Goal: Task Accomplishment & Management: Manage account settings

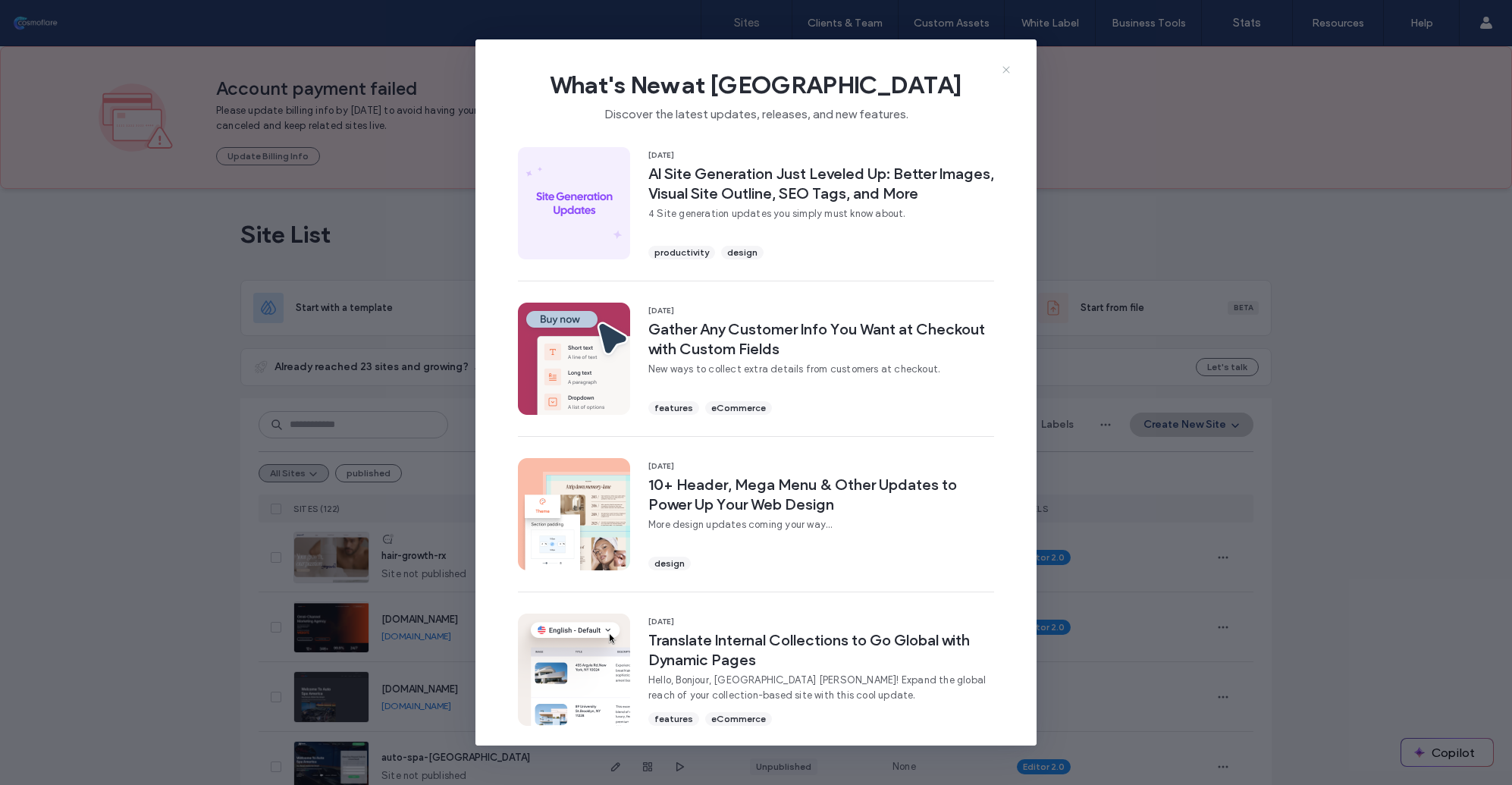
click at [1003, 71] on icon at bounding box center [1006, 69] width 12 height 12
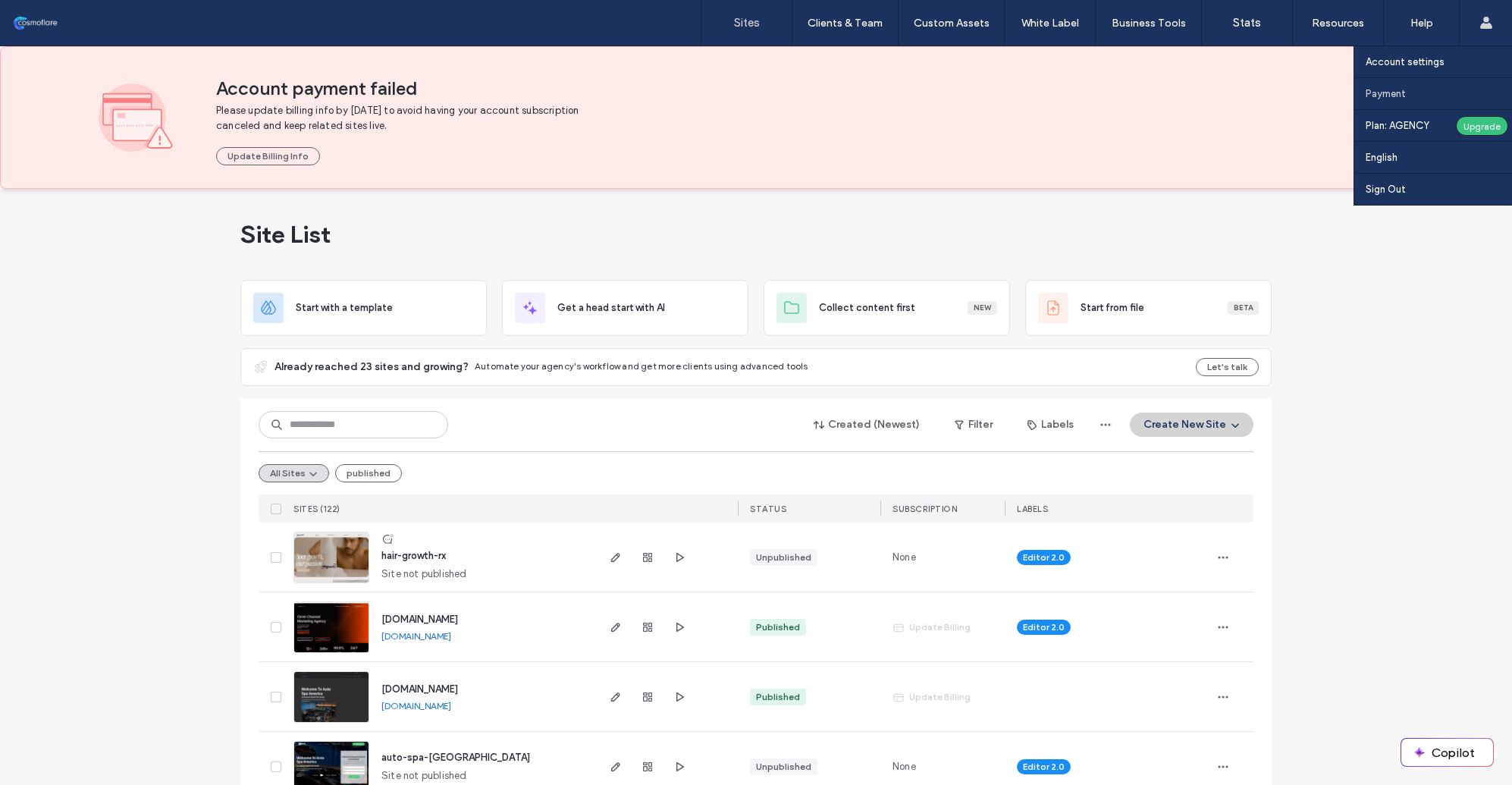
click at [1395, 92] on label "Payment" at bounding box center [1385, 93] width 40 height 12
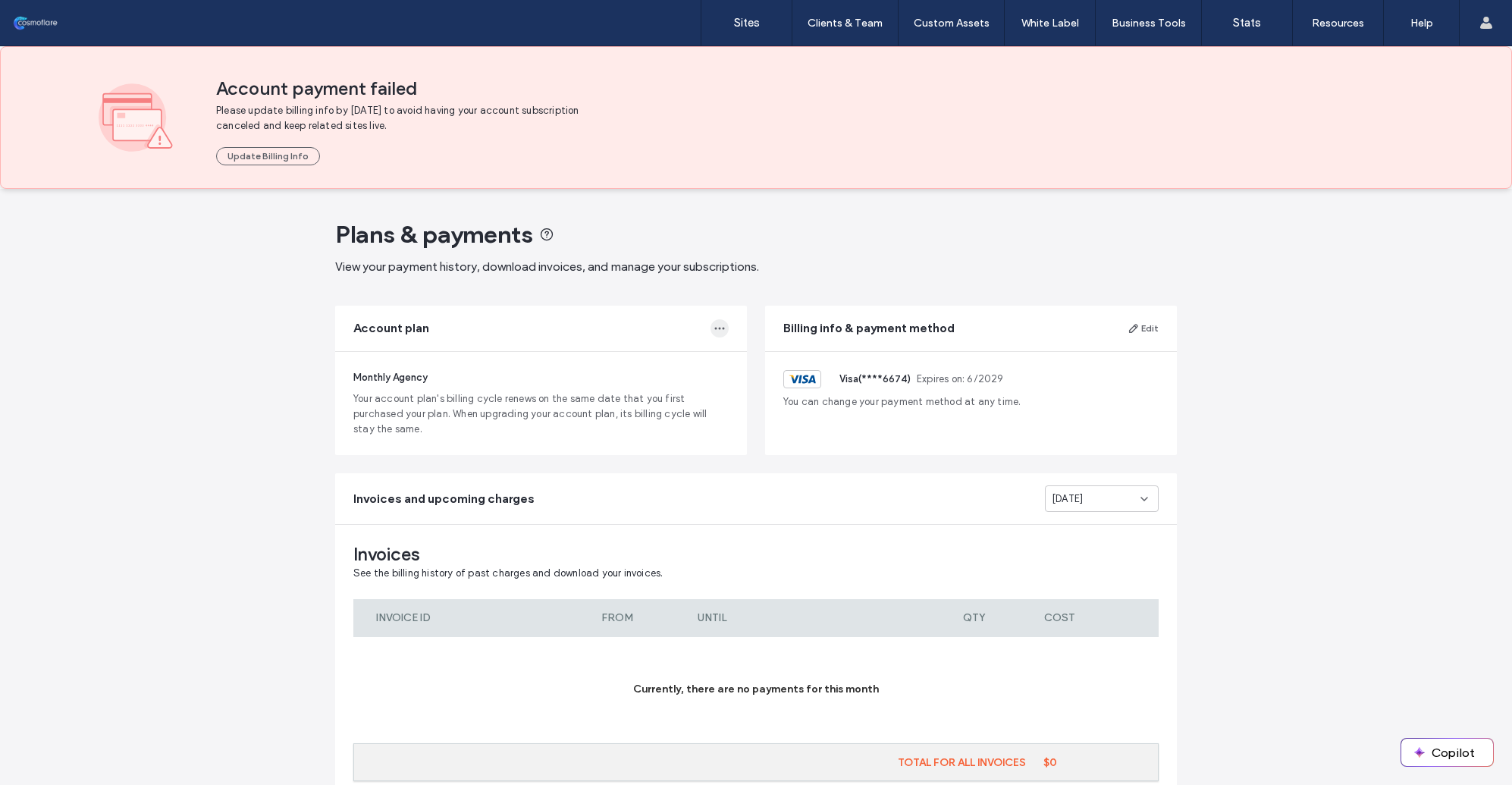
click at [714, 325] on icon "button" at bounding box center [719, 328] width 12 height 12
click at [639, 398] on span "Change Plan" at bounding box center [628, 393] width 59 height 15
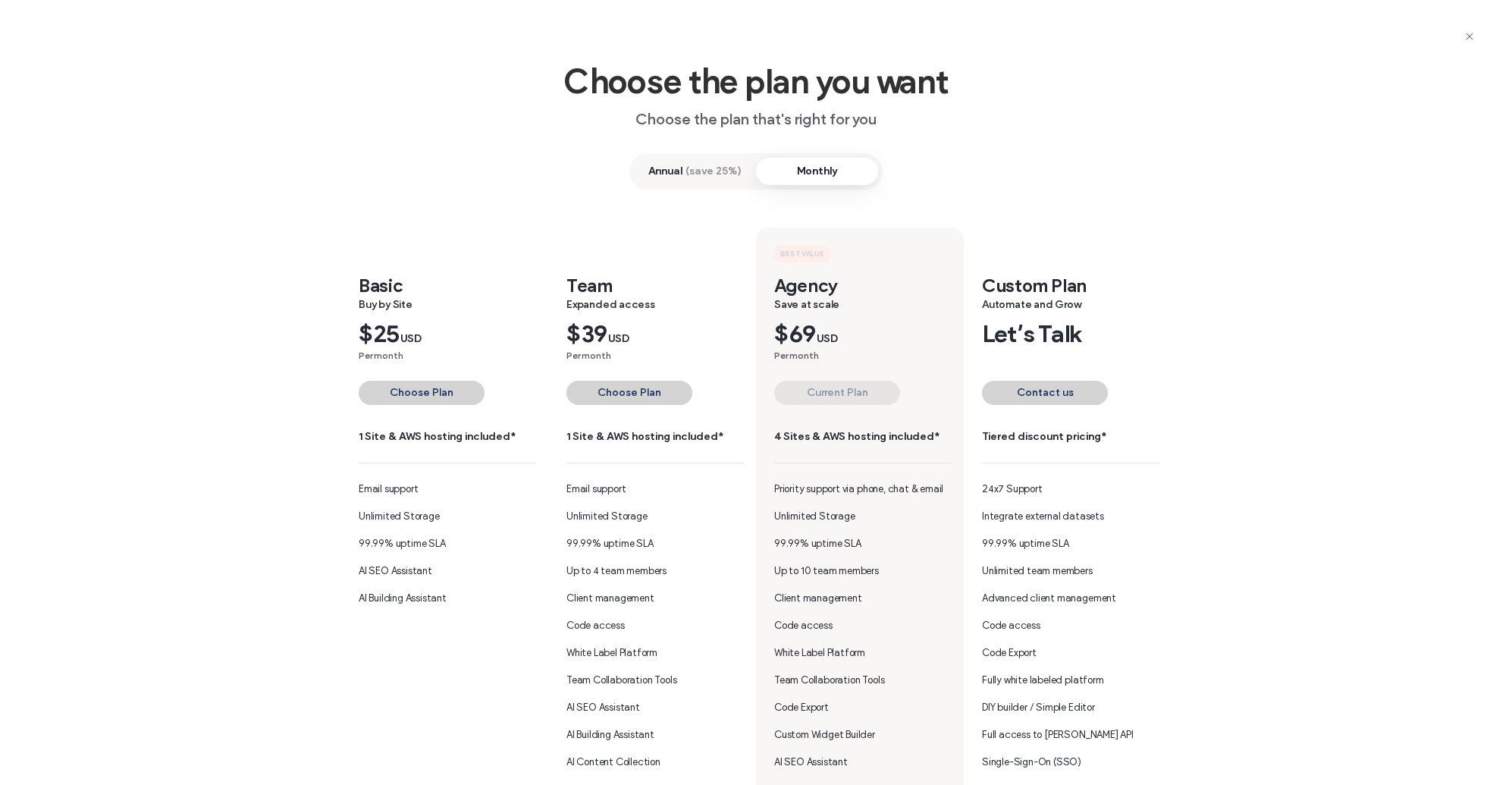
click at [716, 173] on span "(save 25%)" at bounding box center [714, 171] width 56 height 15
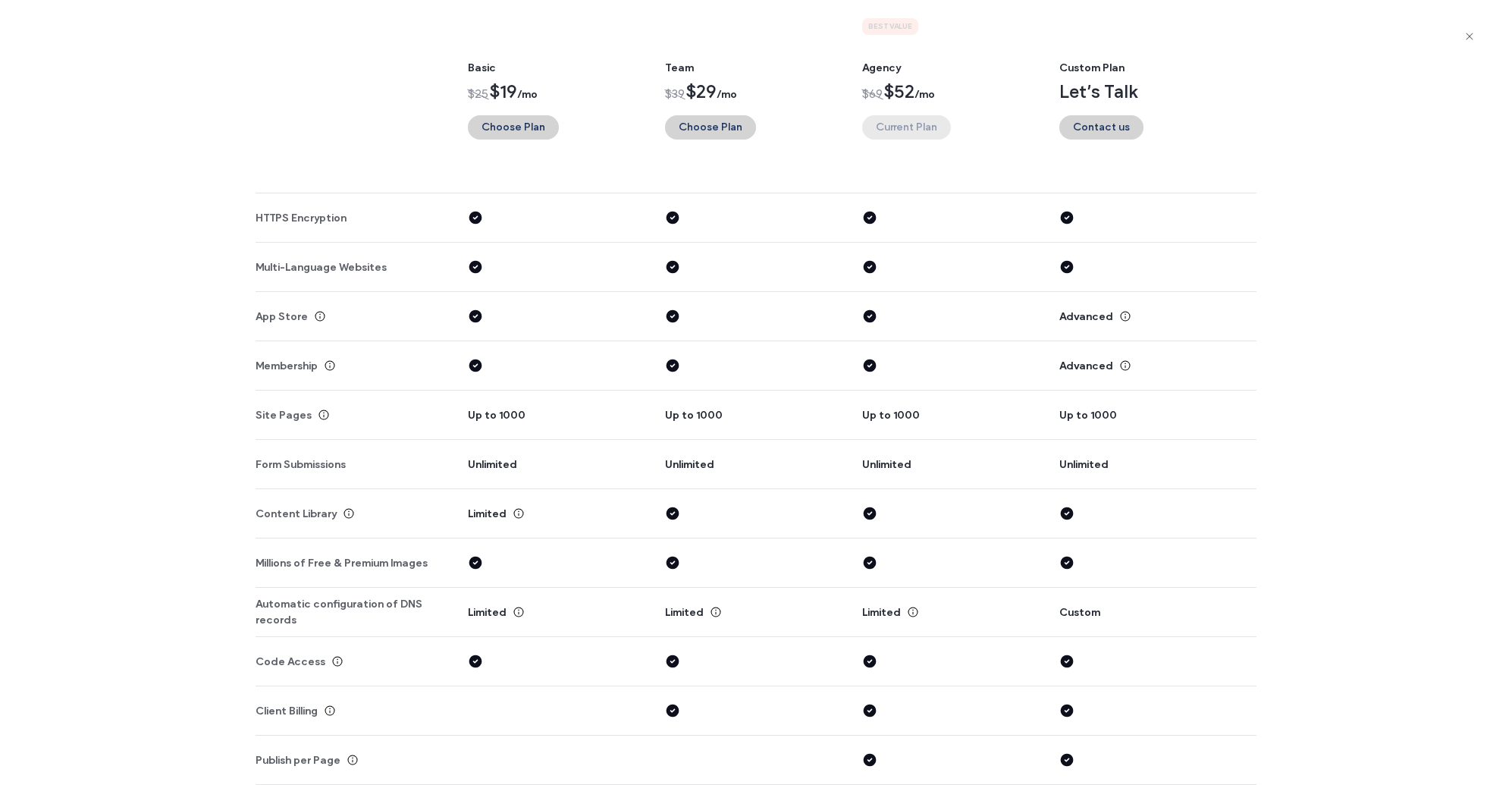
scroll to position [2548, 0]
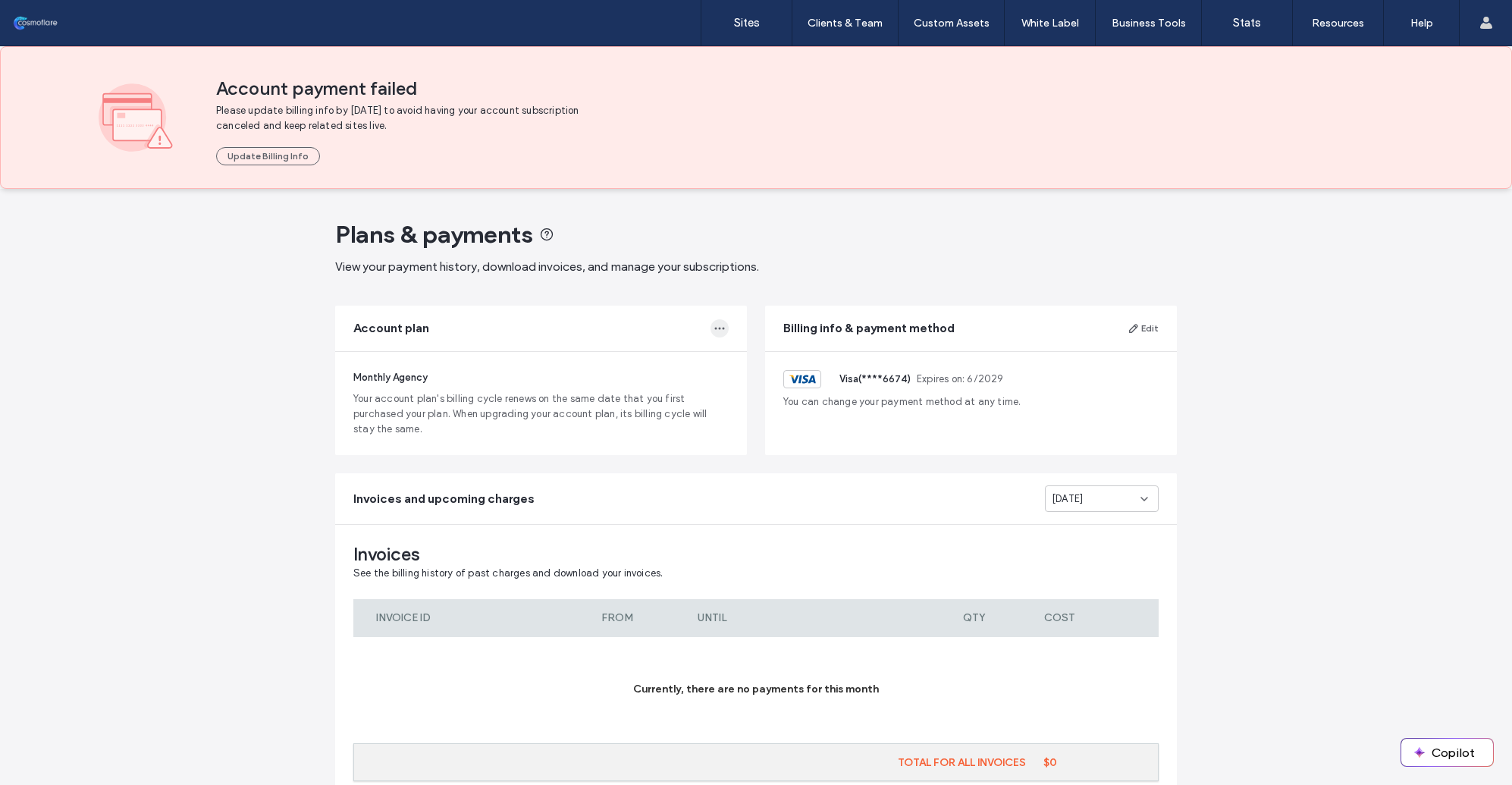
click at [714, 329] on icon "button" at bounding box center [719, 328] width 12 height 12
click at [666, 362] on span "Change Billing Cycle" at bounding box center [647, 364] width 95 height 15
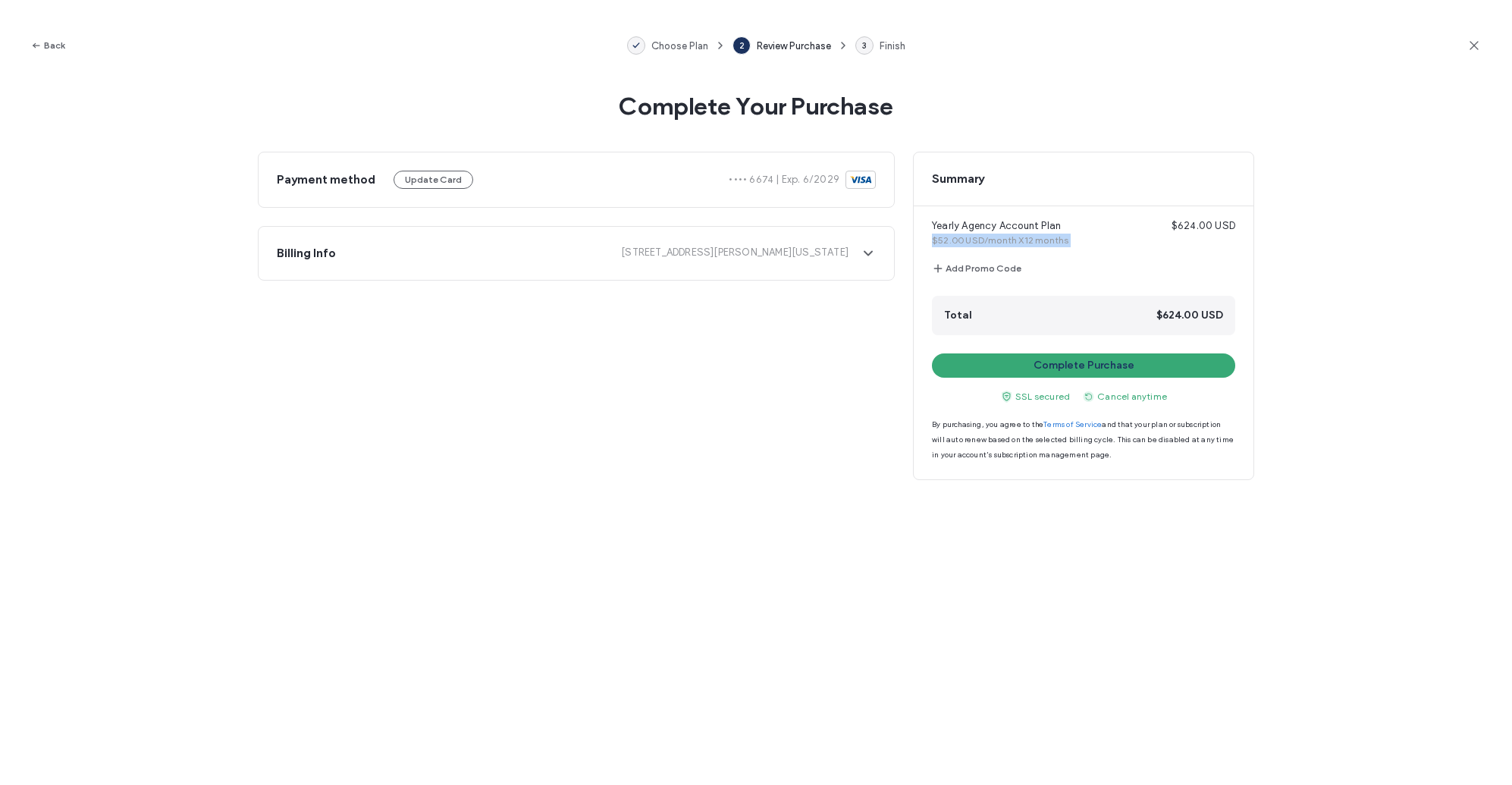
drag, startPoint x: 933, startPoint y: 239, endPoint x: 1118, endPoint y: 262, distance: 186.4
click at [1118, 262] on section "Yearly Agency Account Plan $624.00 USD $52.00 USD/month X12 months Add Promo Co…" at bounding box center [1083, 276] width 303 height 117
click at [986, 233] on span "$52.00 USD/month X12 months" at bounding box center [1035, 239] width 207 height 13
click at [51, 37] on button "Back" at bounding box center [48, 45] width 35 height 18
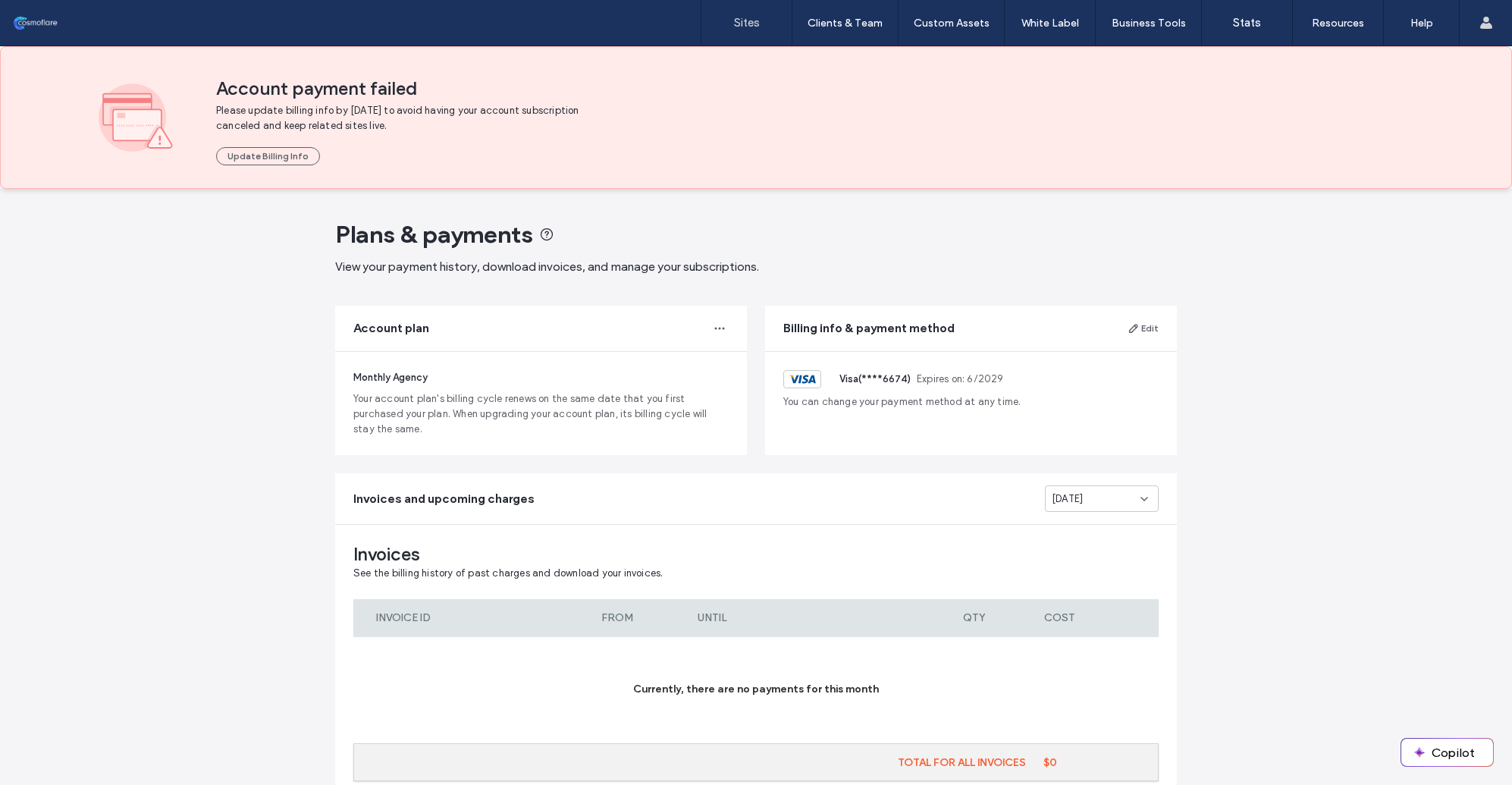
click at [743, 23] on label "Sites" at bounding box center [747, 22] width 26 height 13
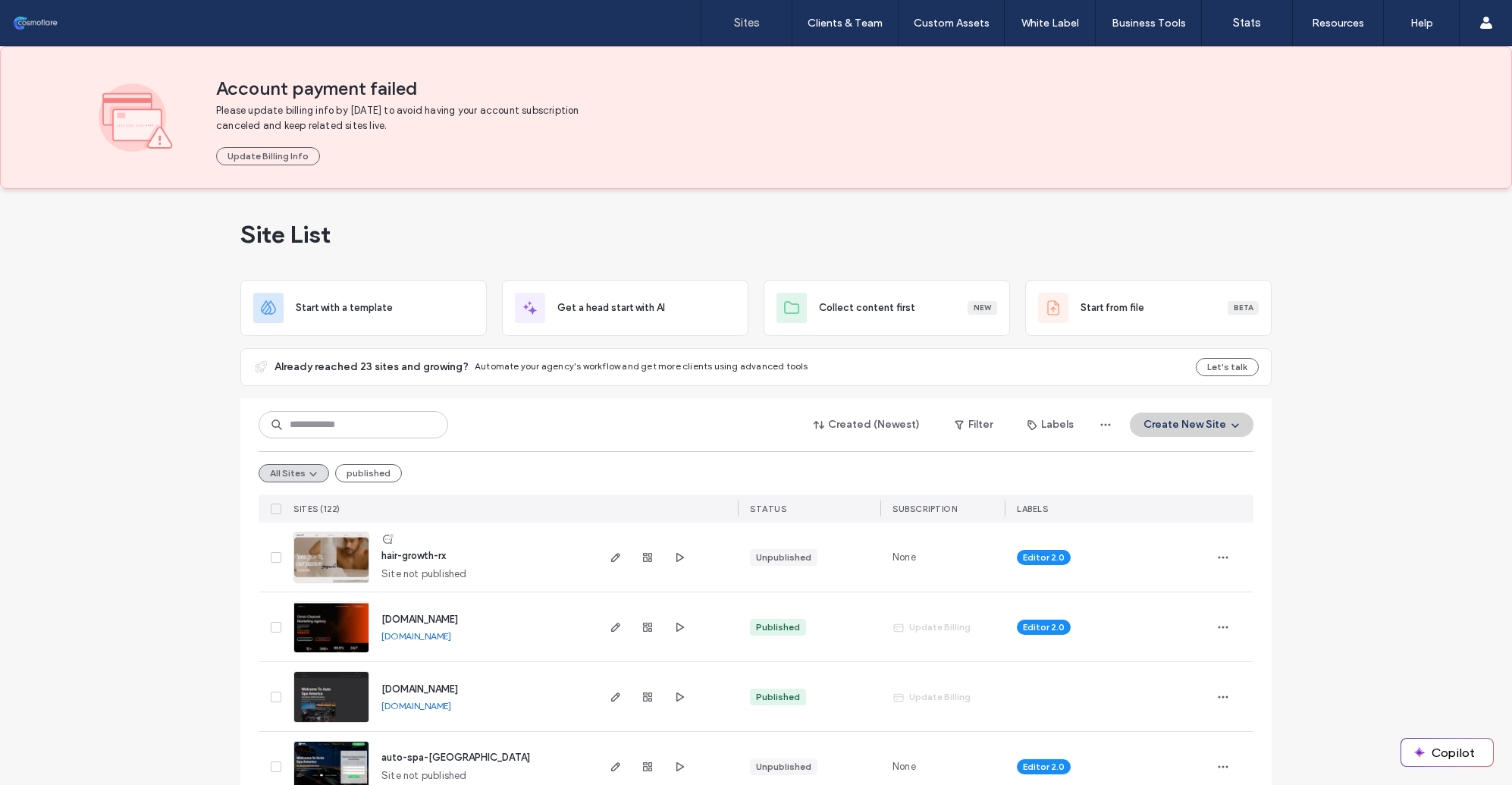
click at [383, 537] on use at bounding box center [387, 539] width 9 height 9
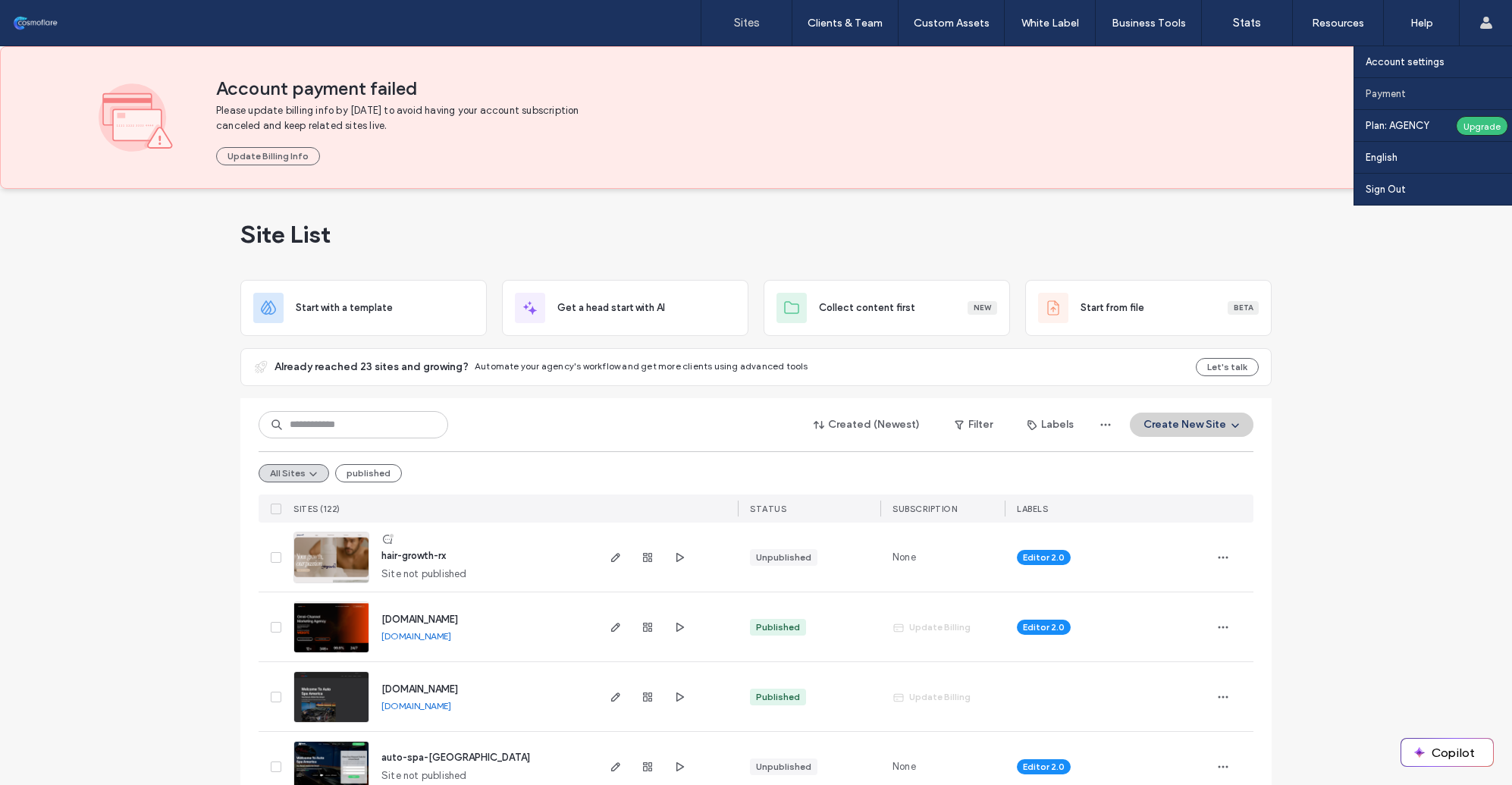
click at [1389, 94] on label "Payment" at bounding box center [1385, 93] width 40 height 12
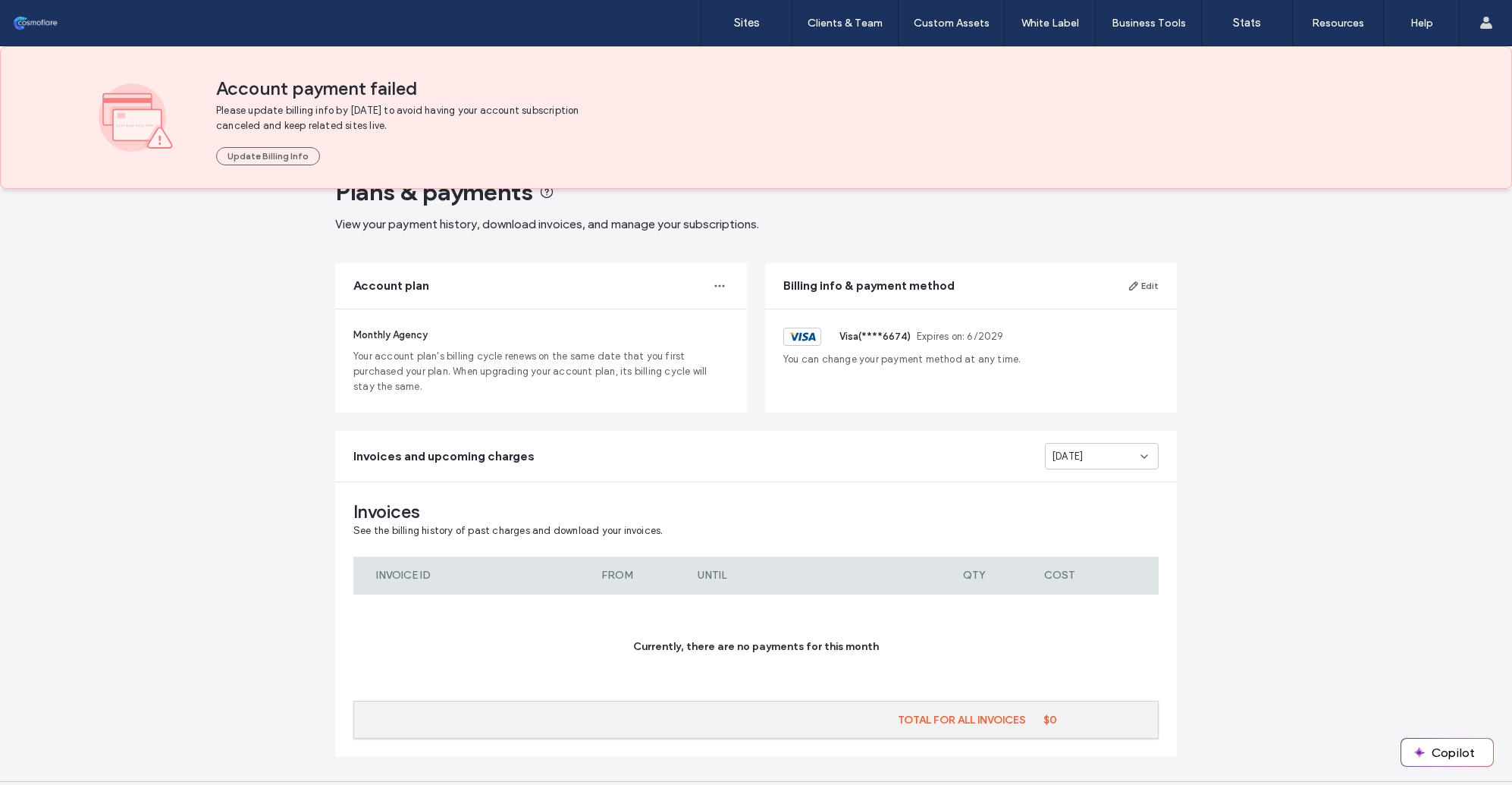
scroll to position [84, 0]
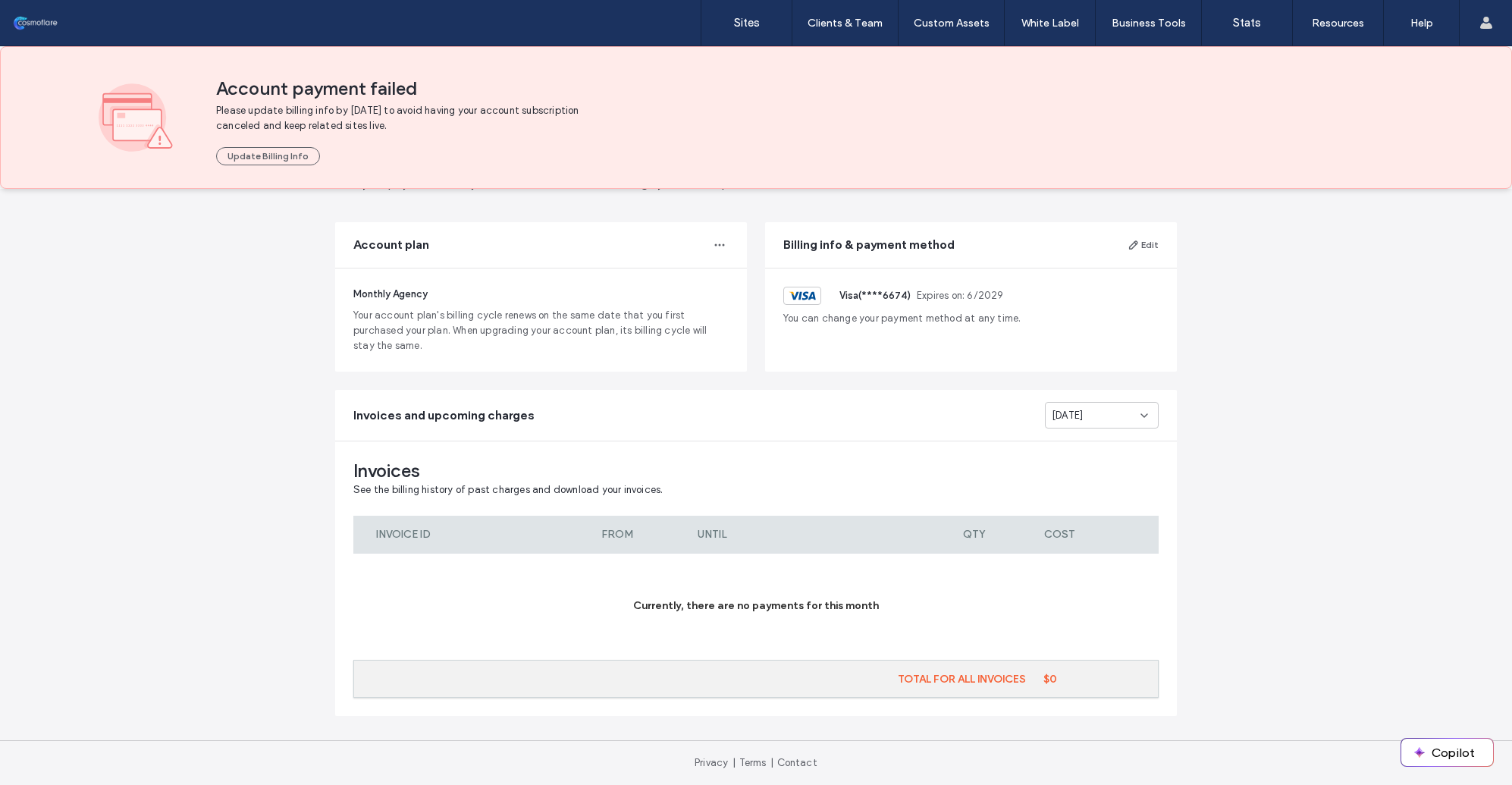
click at [1103, 403] on div "[DATE]" at bounding box center [1101, 415] width 113 height 27
click at [1078, 441] on span "Sep 2025" at bounding box center [1062, 441] width 31 height 15
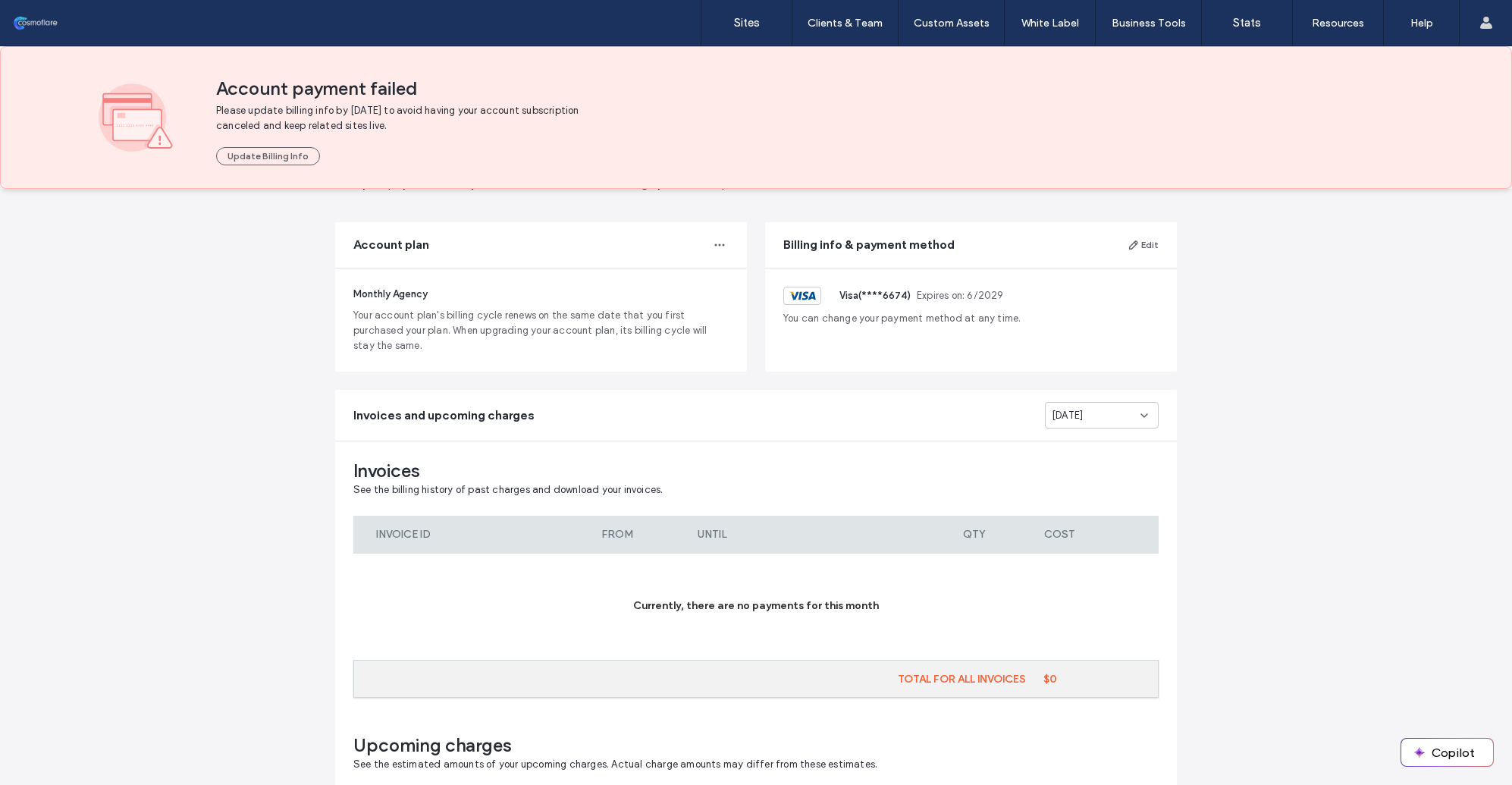
click at [1098, 412] on div "Sep 2025" at bounding box center [1096, 415] width 88 height 15
click at [1078, 474] on span "[DATE]" at bounding box center [1062, 468] width 31 height 15
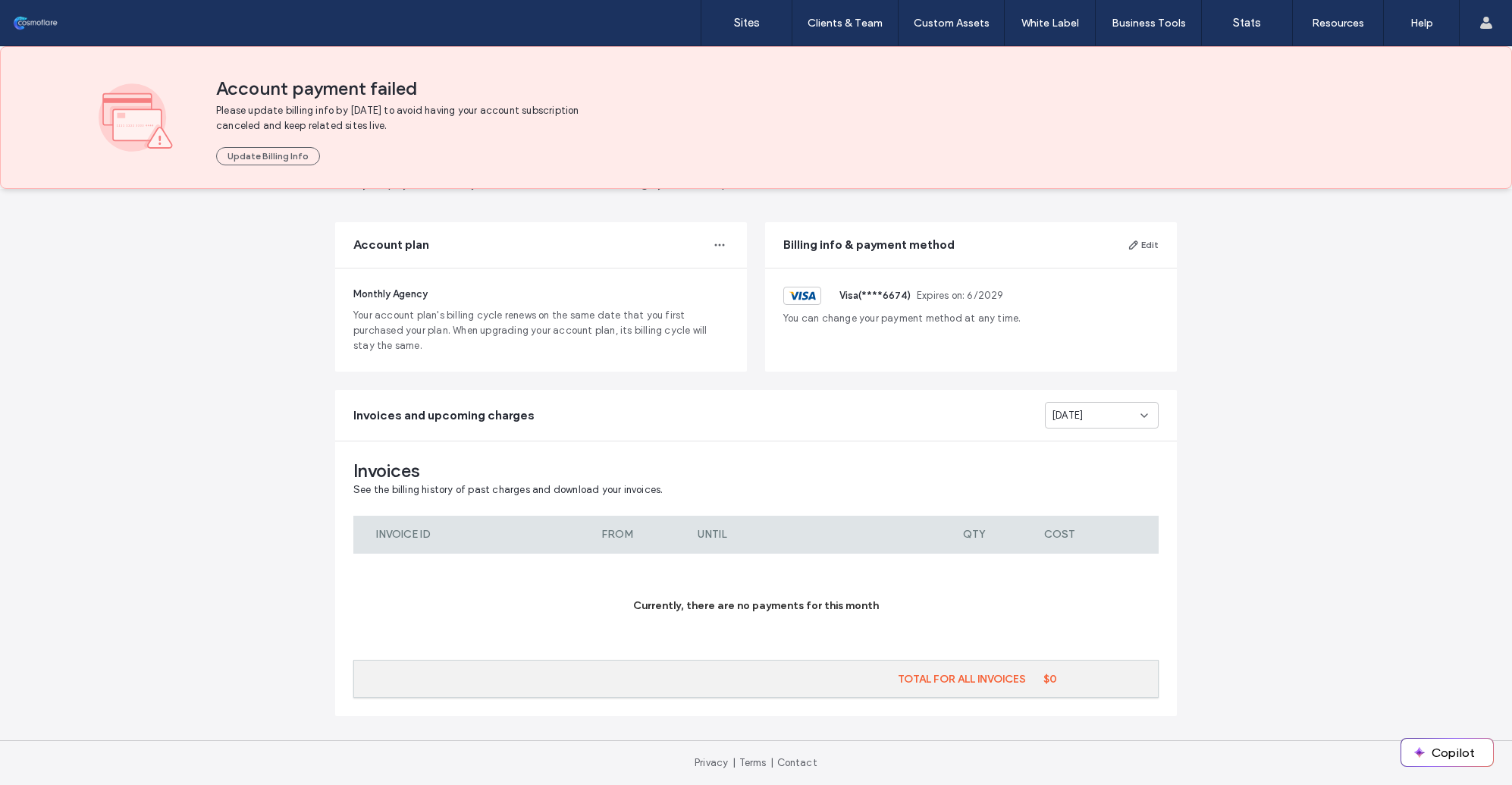
click at [1082, 410] on span "[DATE]" at bounding box center [1067, 415] width 31 height 15
click at [1078, 445] on span "Sep 2025" at bounding box center [1062, 441] width 31 height 15
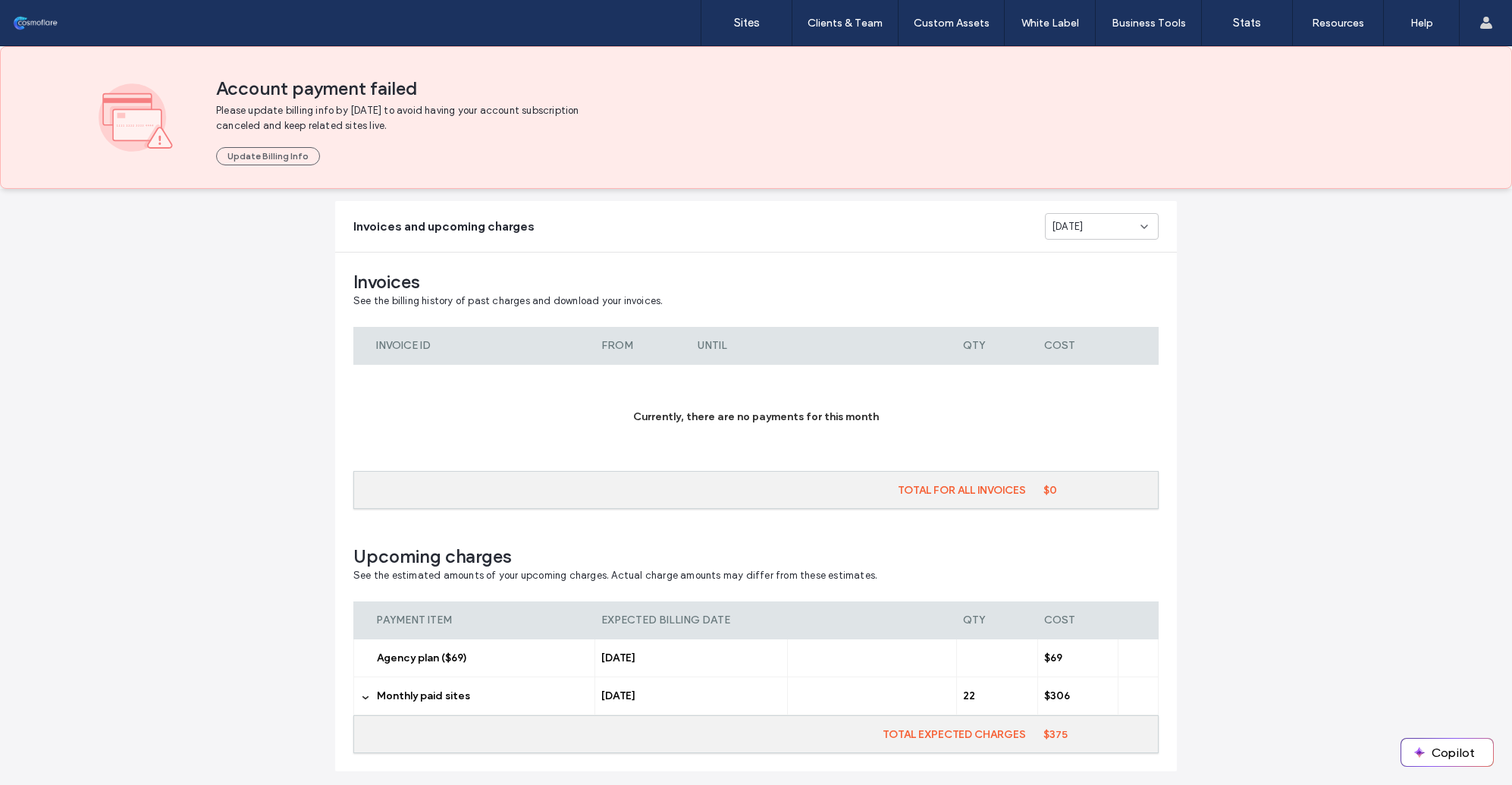
scroll to position [0, 0]
